Goal: Information Seeking & Learning: Learn about a topic

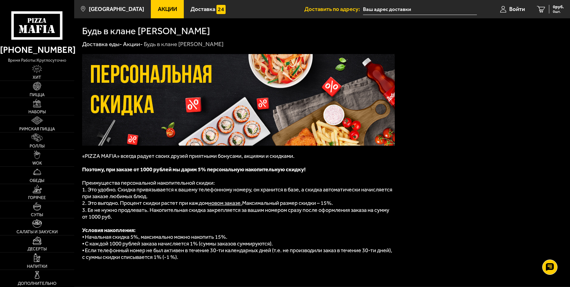
click at [158, 12] on span "Акции" at bounding box center [167, 9] width 19 height 6
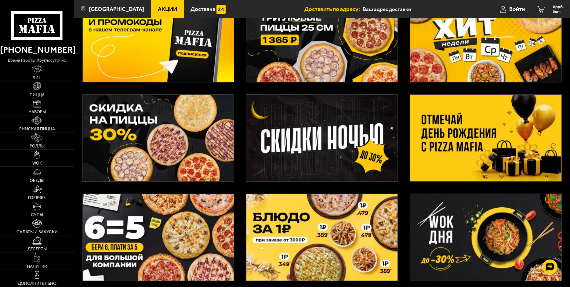
scroll to position [31, 0]
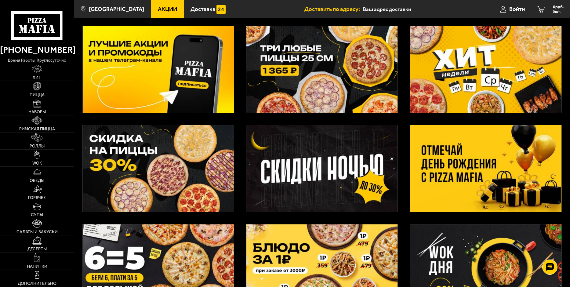
click at [201, 165] on img at bounding box center [158, 168] width 151 height 87
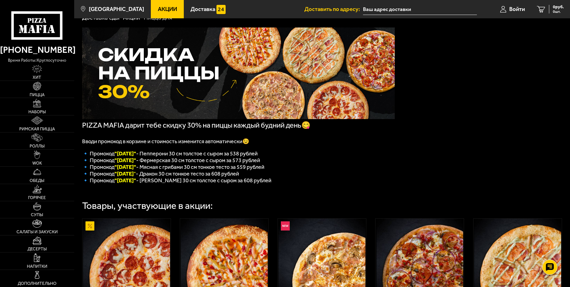
scroll to position [25, 0]
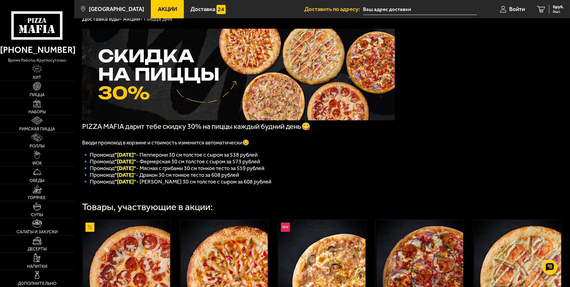
click at [158, 11] on span "Акции" at bounding box center [167, 9] width 19 height 6
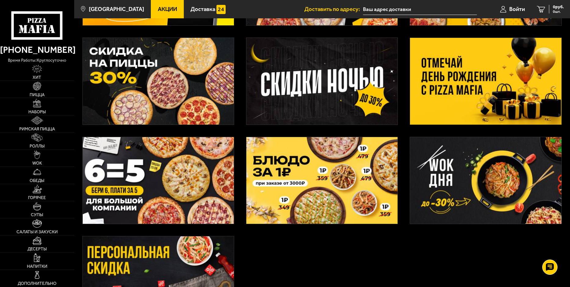
scroll to position [122, 0]
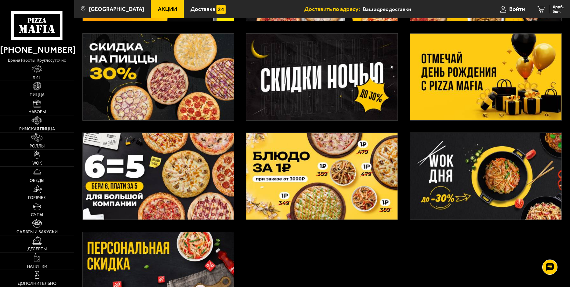
click at [475, 90] on img at bounding box center [485, 77] width 151 height 87
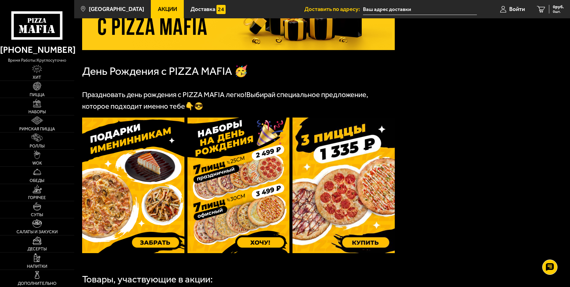
scroll to position [122, 0]
